Goal: Task Accomplishment & Management: Complete application form

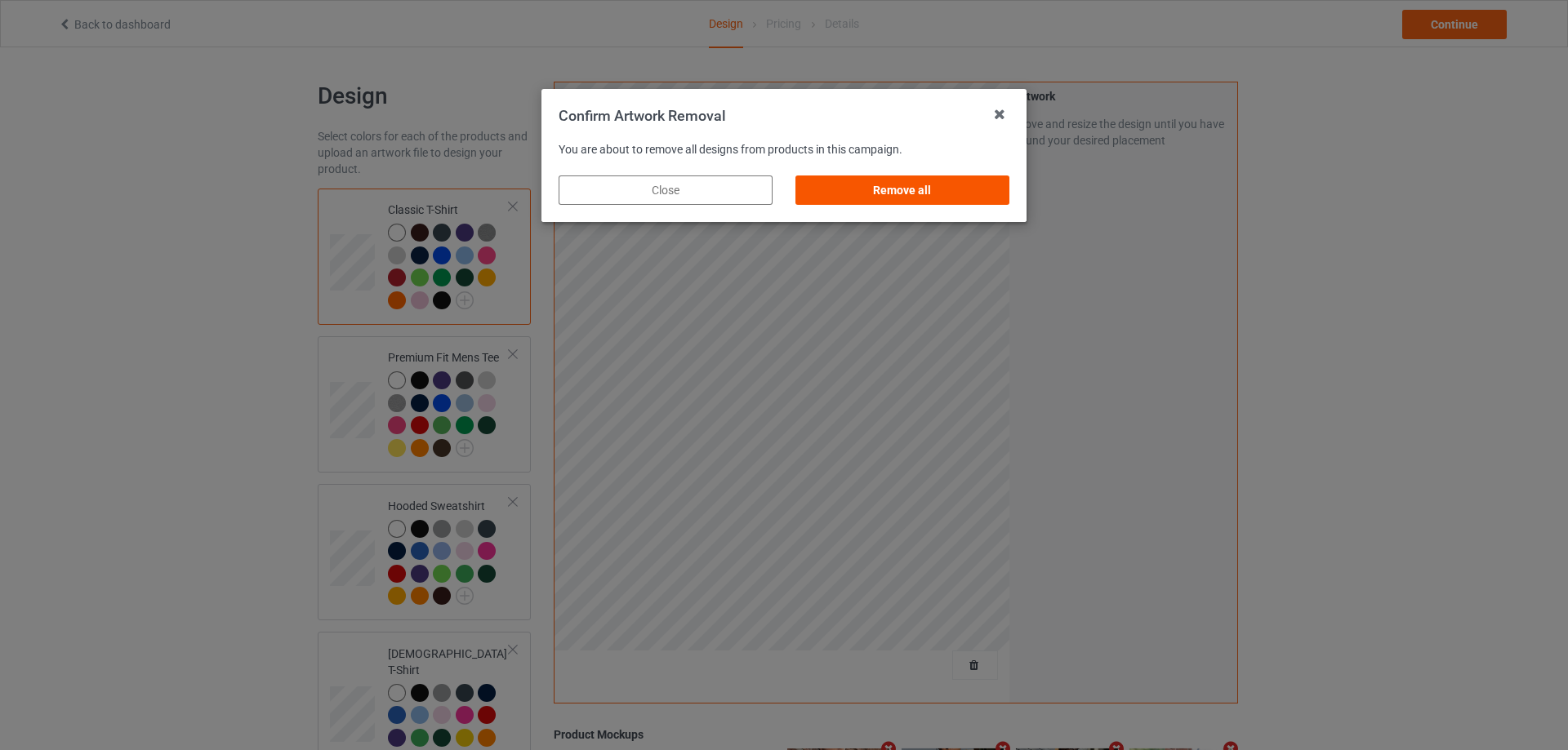
click at [940, 203] on div "Remove all" at bounding box center [902, 190] width 214 height 30
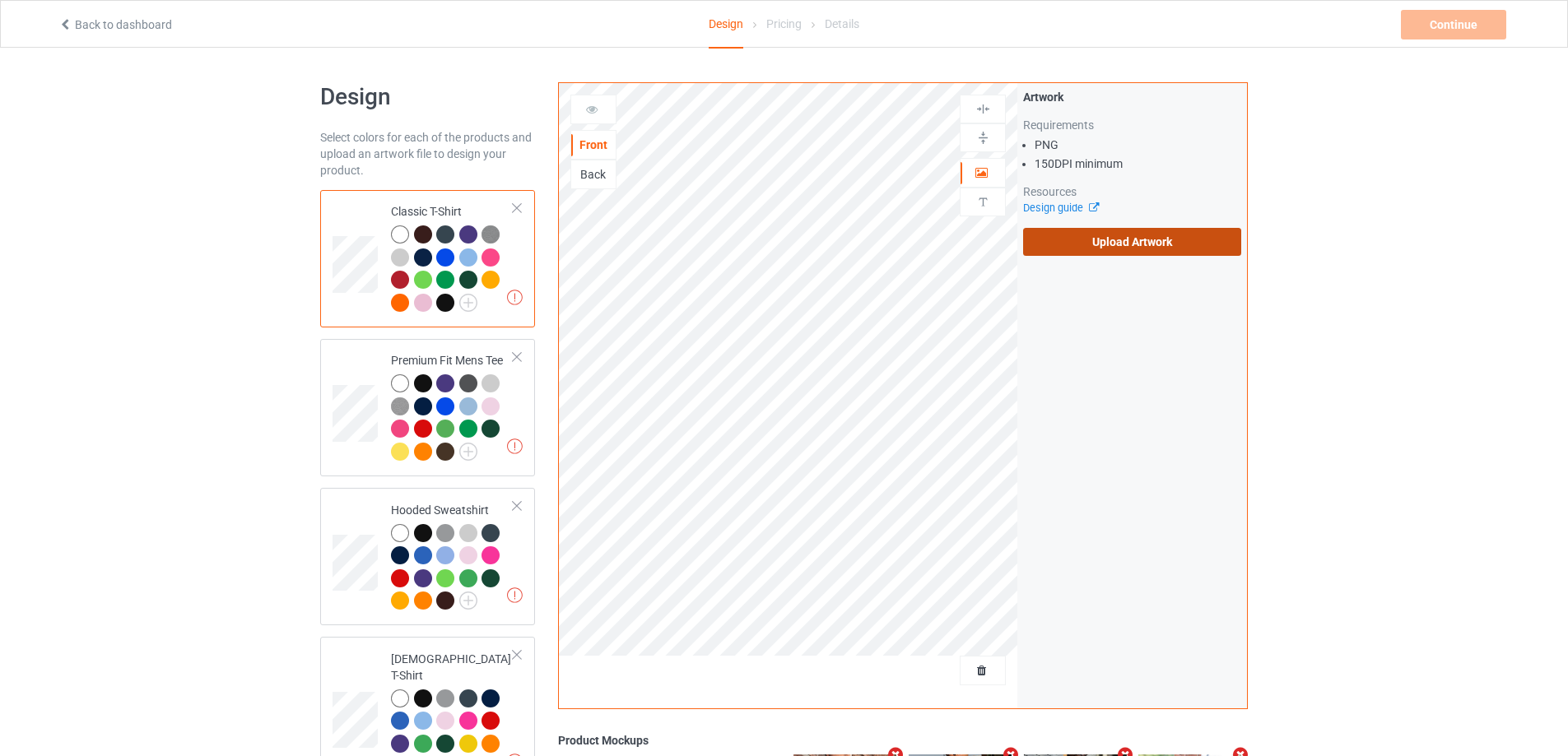
click at [1171, 252] on label "Upload Artwork" at bounding box center [1132, 241] width 218 height 28
click at [0, 0] on input "Upload Artwork" at bounding box center [0, 0] width 0 height 0
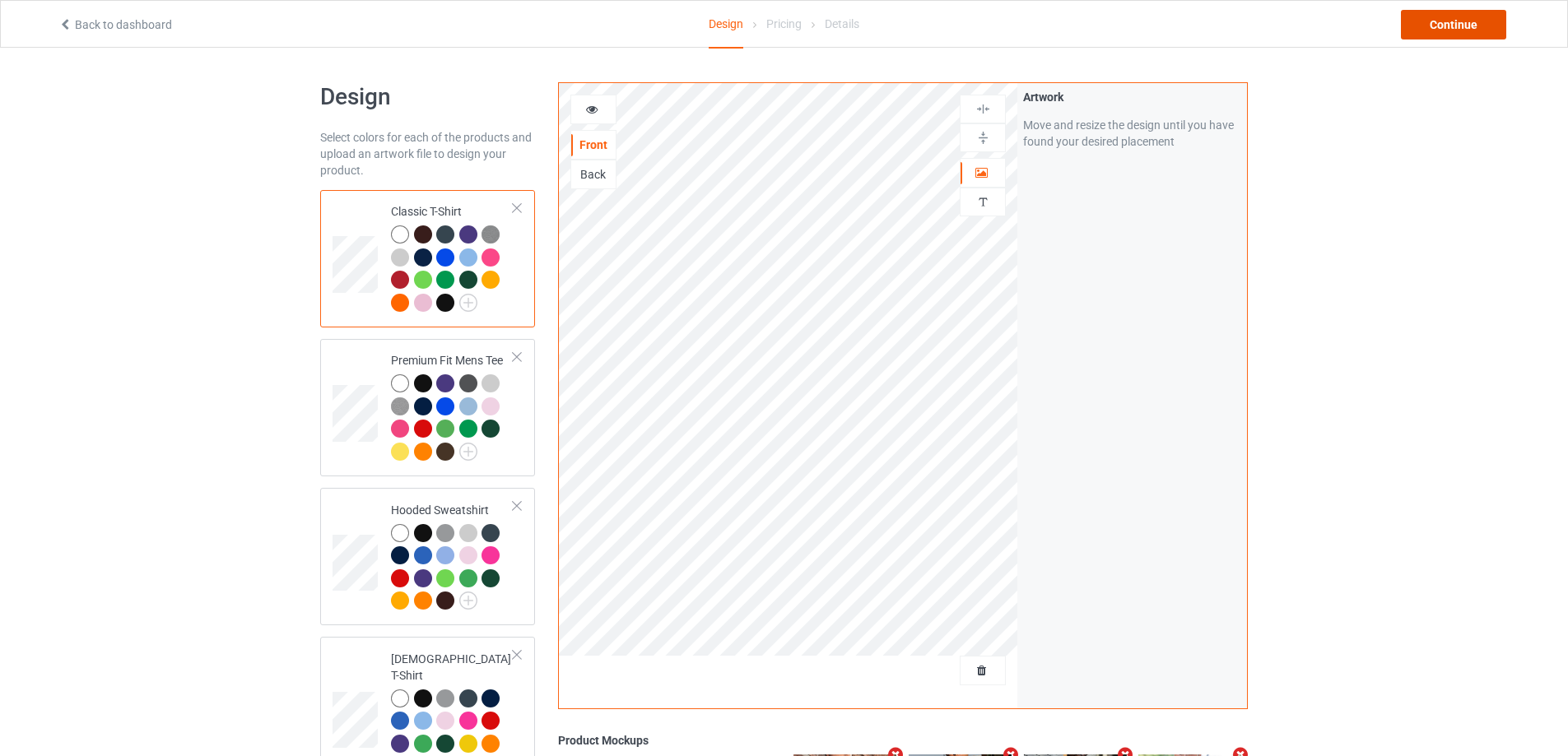
click at [1493, 27] on div "Continue" at bounding box center [1454, 24] width 105 height 30
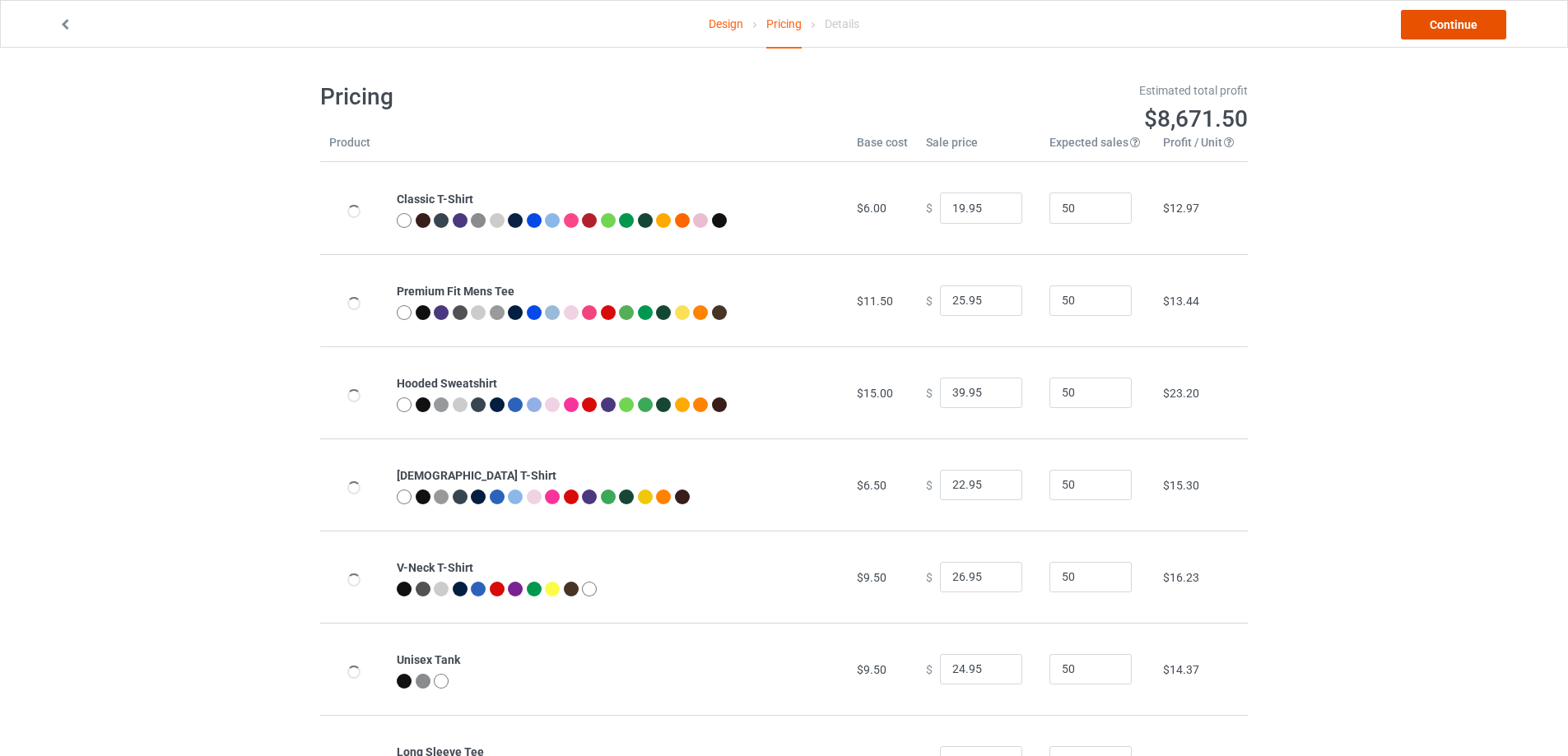
click at [1493, 27] on link "Continue" at bounding box center [1454, 24] width 105 height 30
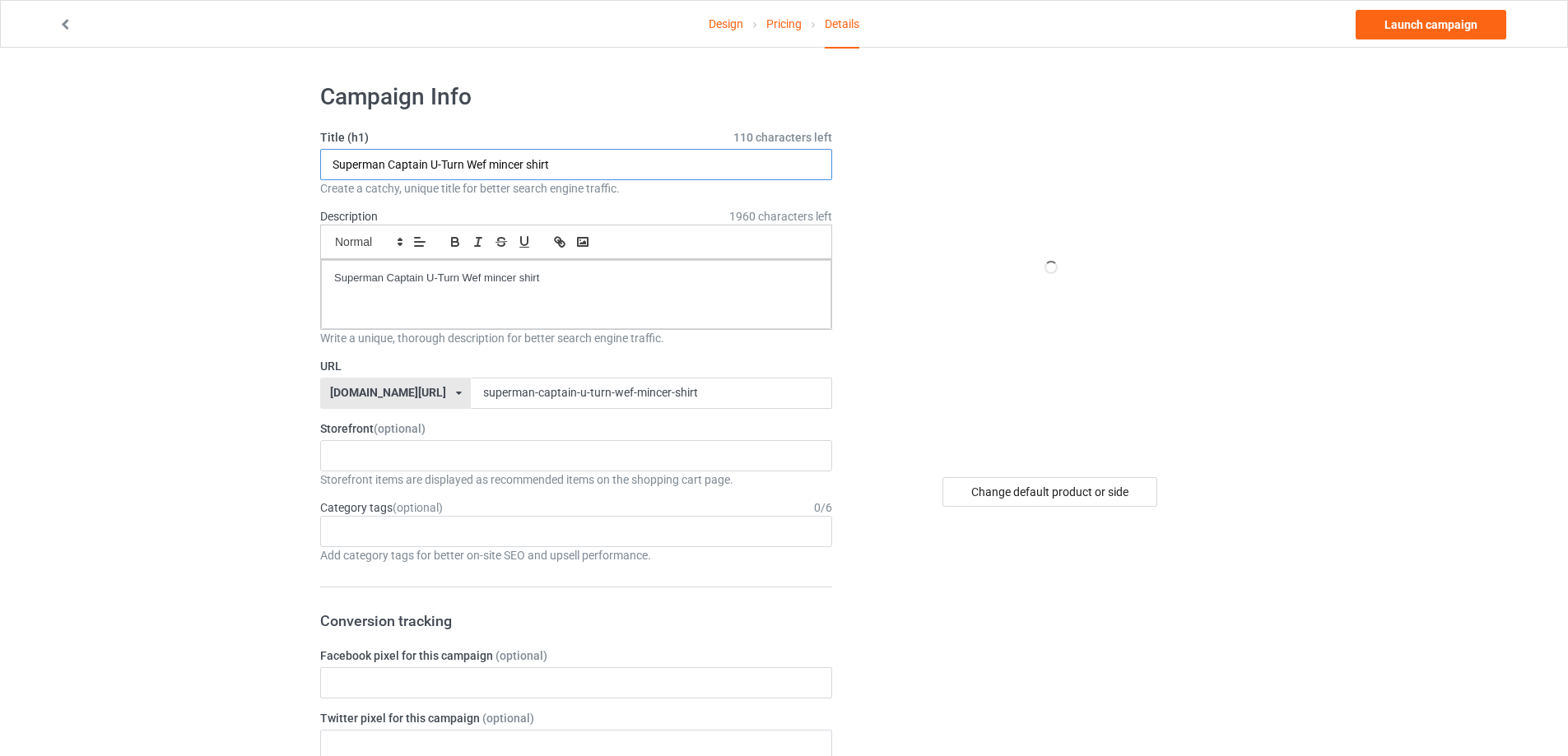
drag, startPoint x: 485, startPoint y: 168, endPoint x: 505, endPoint y: 296, distance: 129.6
paste input "Magic S"
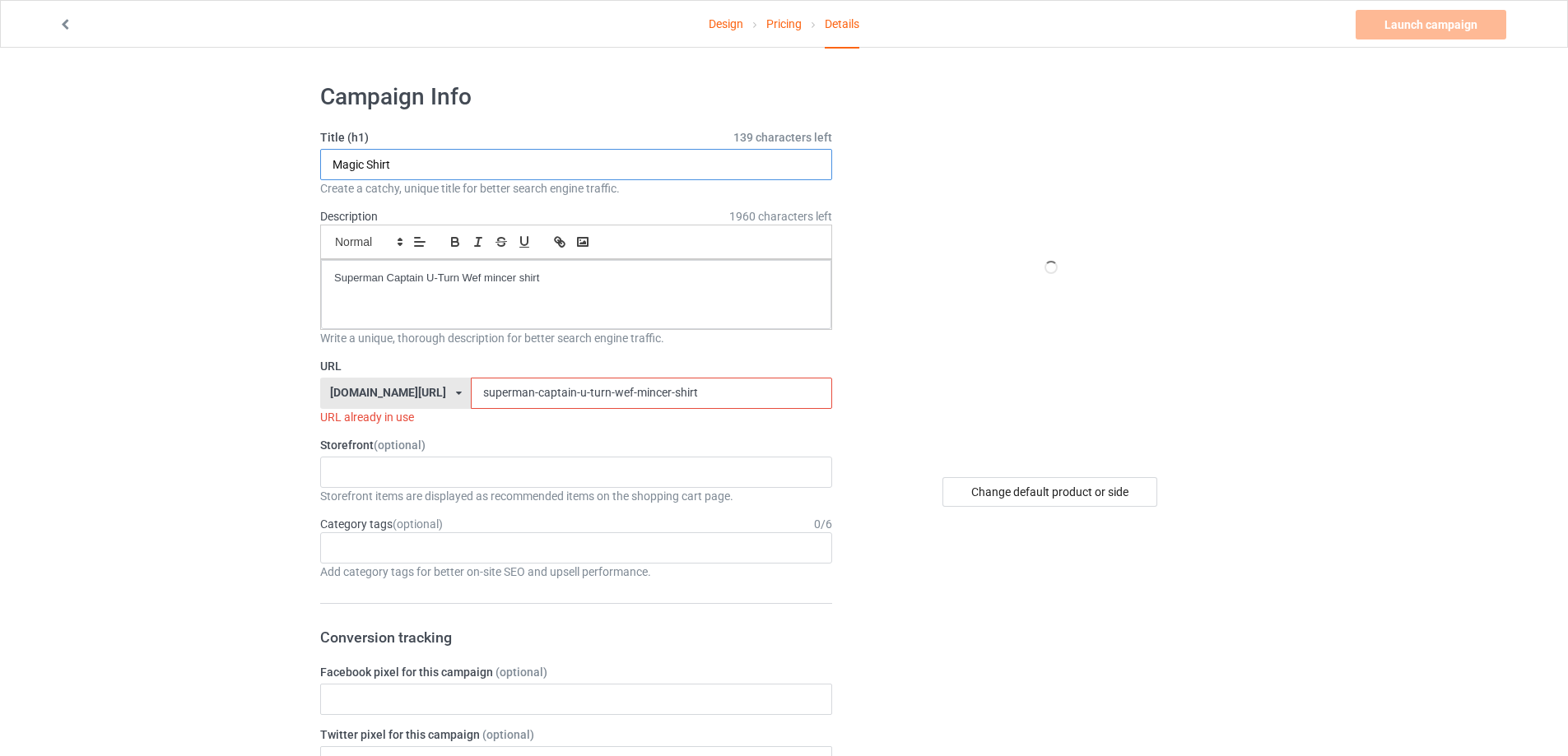
type input "Magic Shirt"
drag, startPoint x: 668, startPoint y: 394, endPoint x: 204, endPoint y: 375, distance: 464.4
paste input "Magic S"
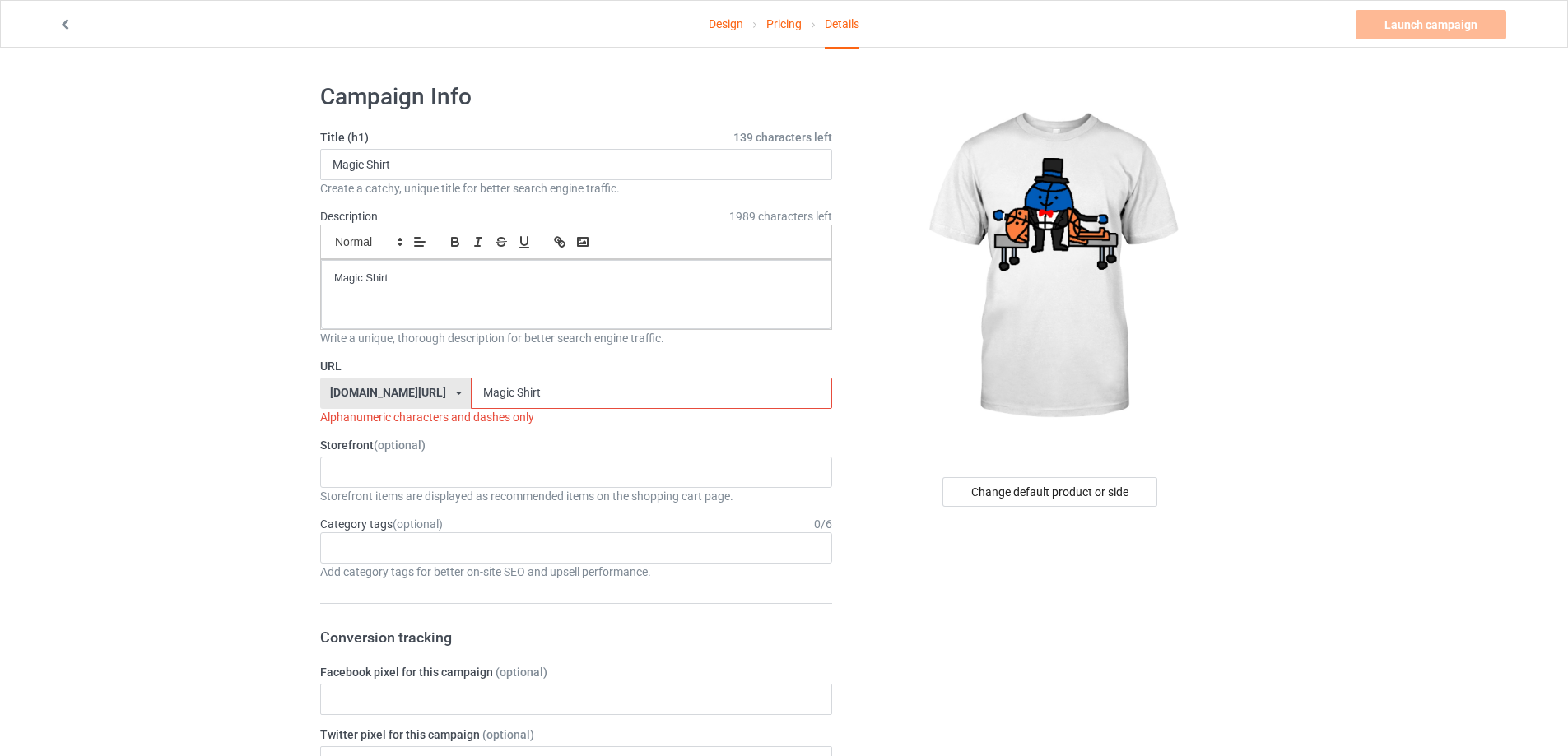
click at [471, 391] on input "Magic Shirt" at bounding box center [651, 393] width 361 height 32
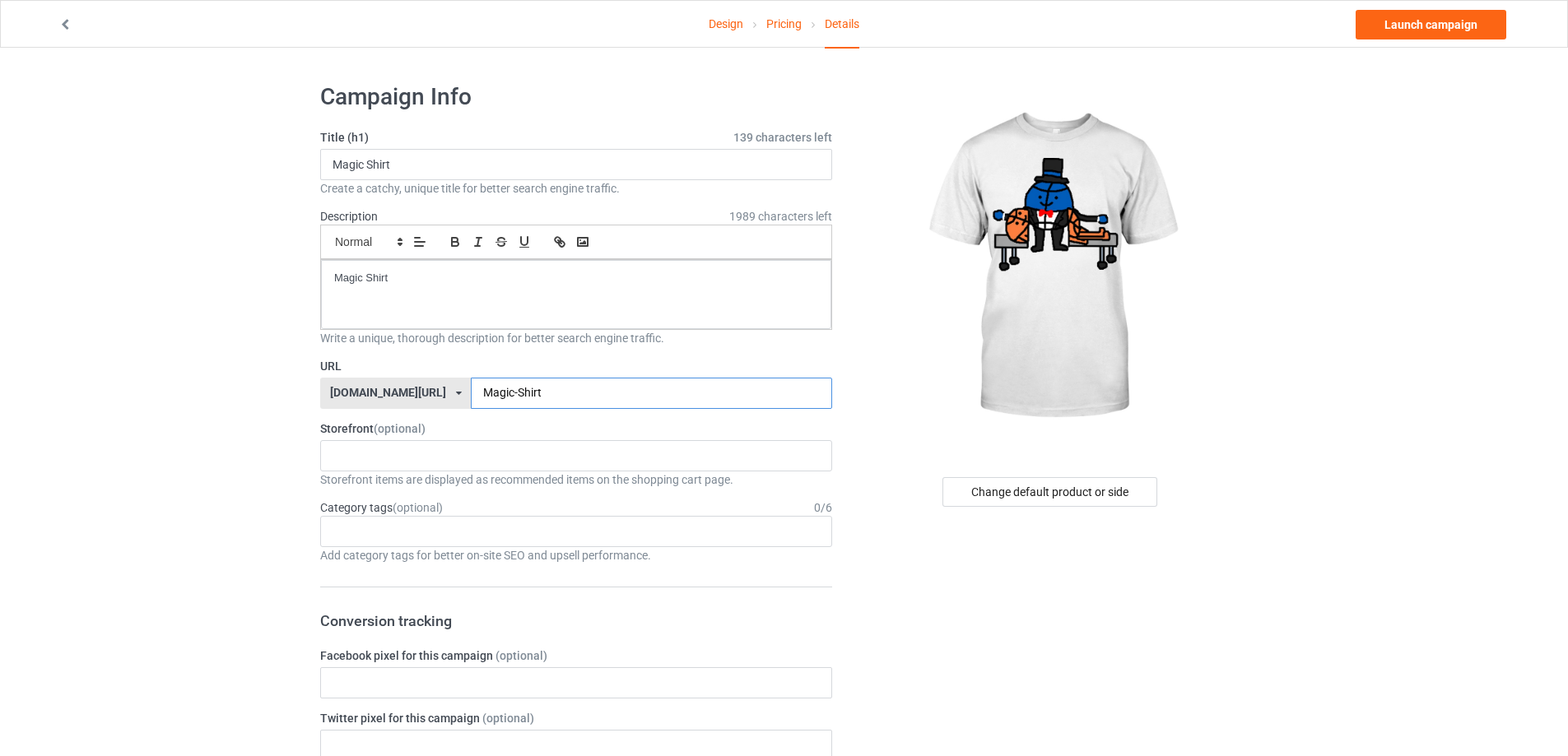
scroll to position [165, 0]
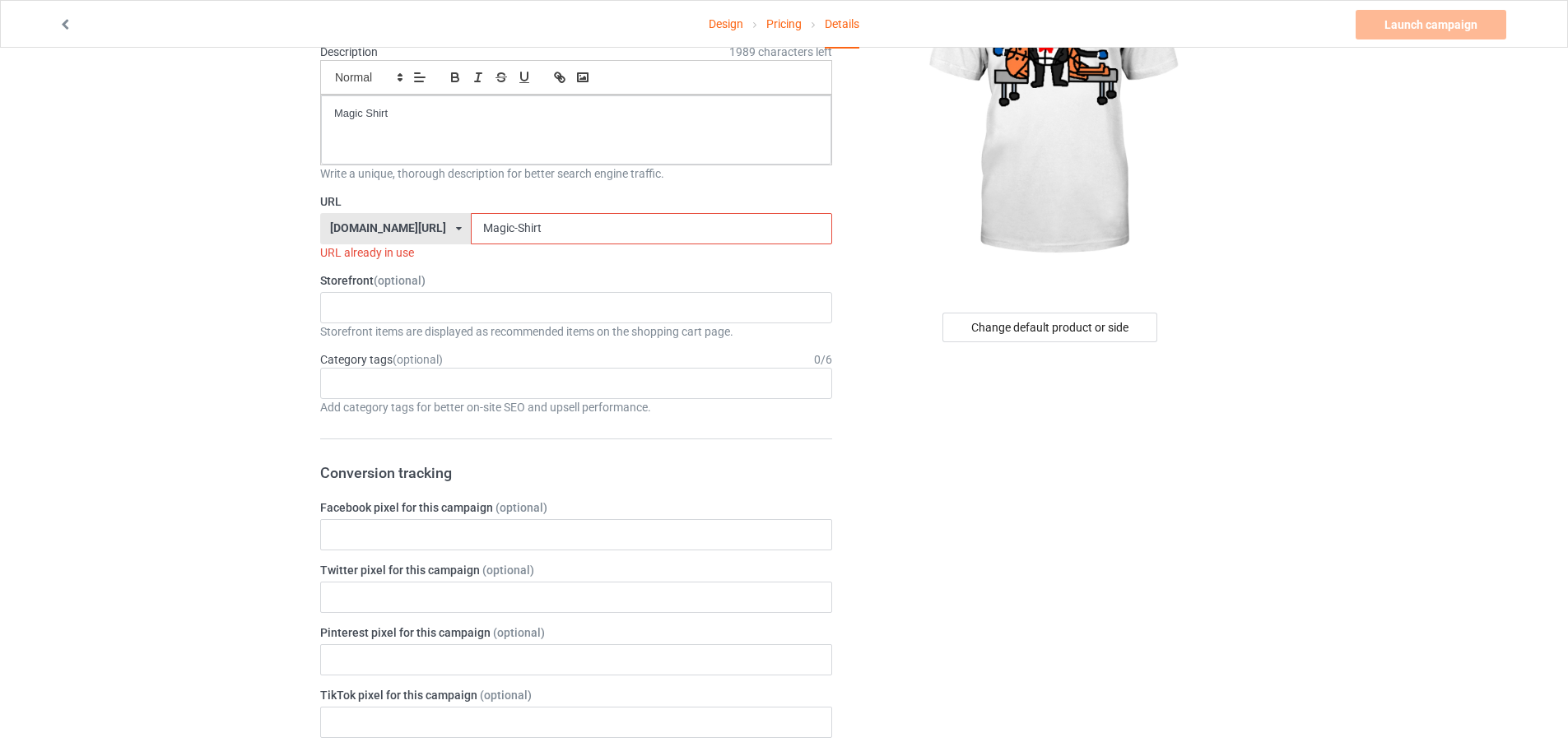
click at [617, 214] on input "Magic-Shirt" at bounding box center [651, 229] width 361 height 32
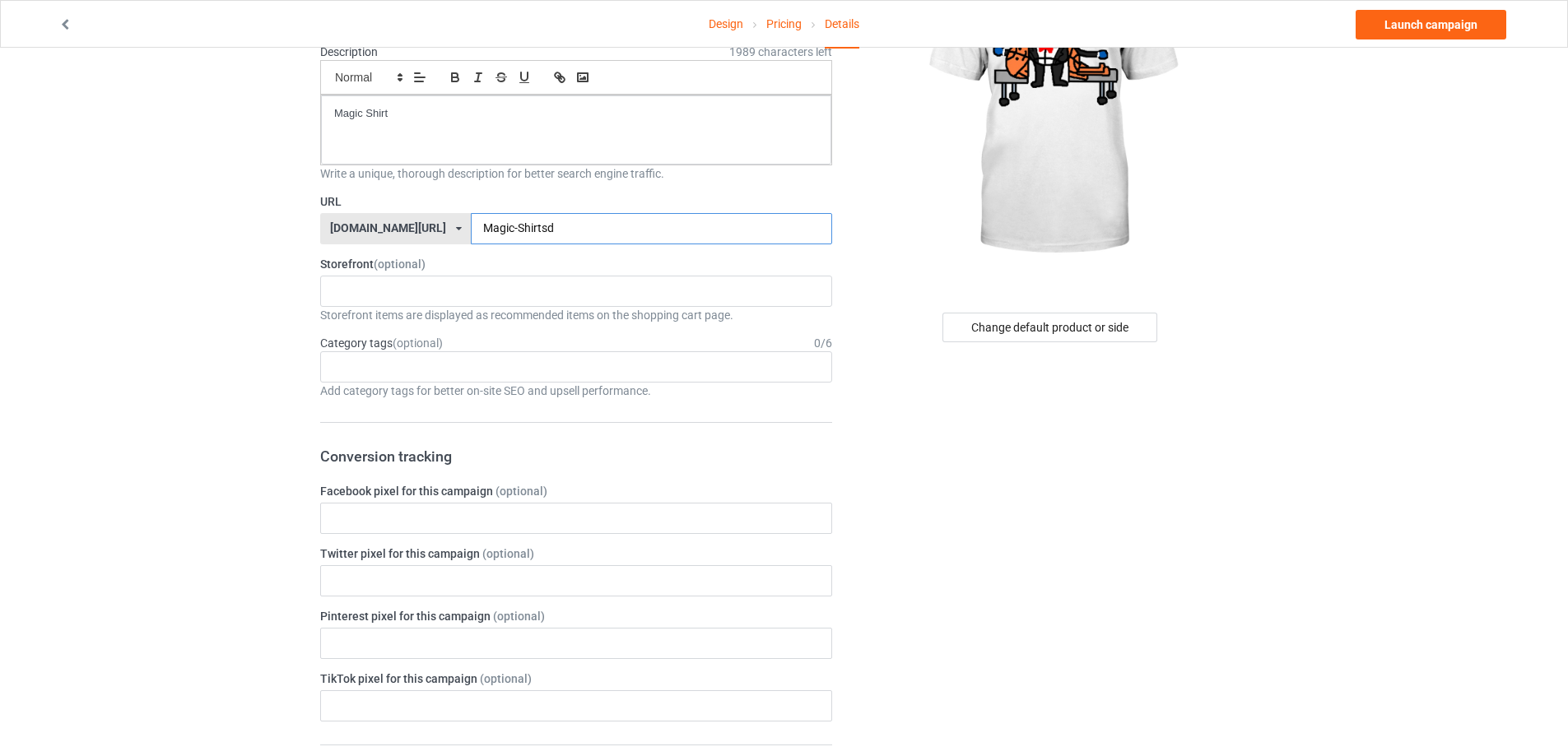
type input "Magic-Shirtsd"
click at [1443, 28] on link "Launch campaign" at bounding box center [1430, 24] width 150 height 30
